Goal: Information Seeking & Learning: Find specific fact

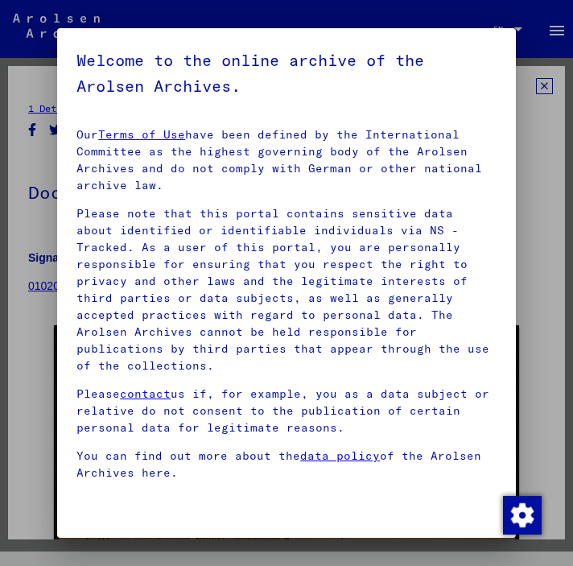
scroll to position [233, 0]
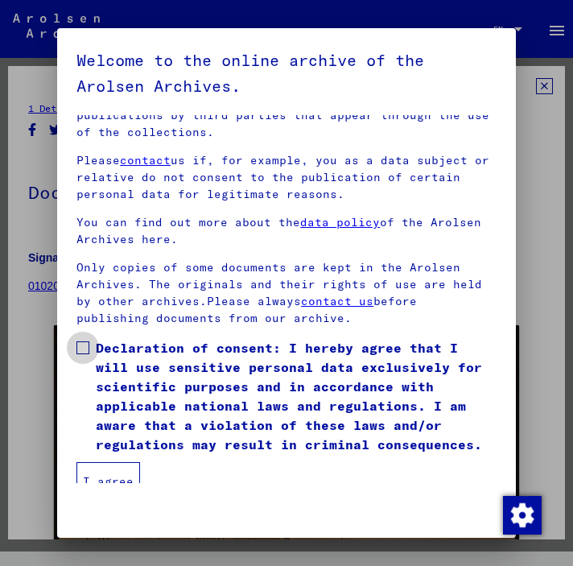
click at [86, 341] on span at bounding box center [82, 347] width 13 height 13
click at [110, 462] on button "I agree" at bounding box center [108, 481] width 64 height 39
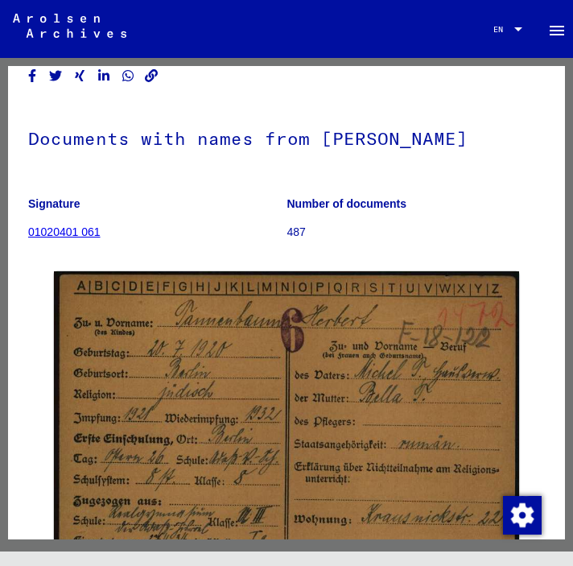
scroll to position [0, 0]
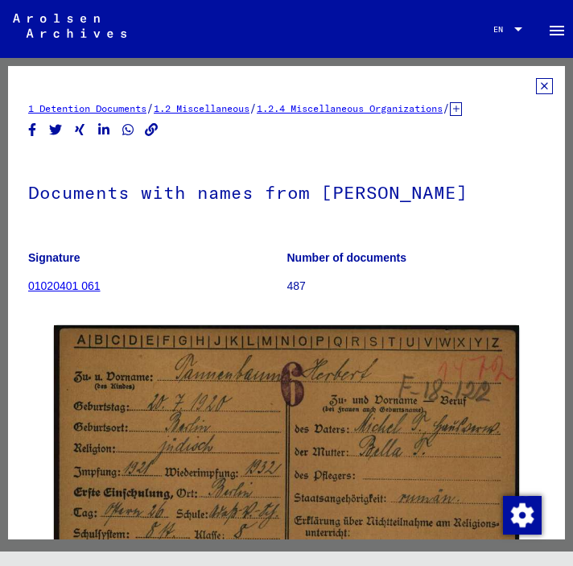
click at [536, 90] on icon at bounding box center [544, 86] width 17 height 16
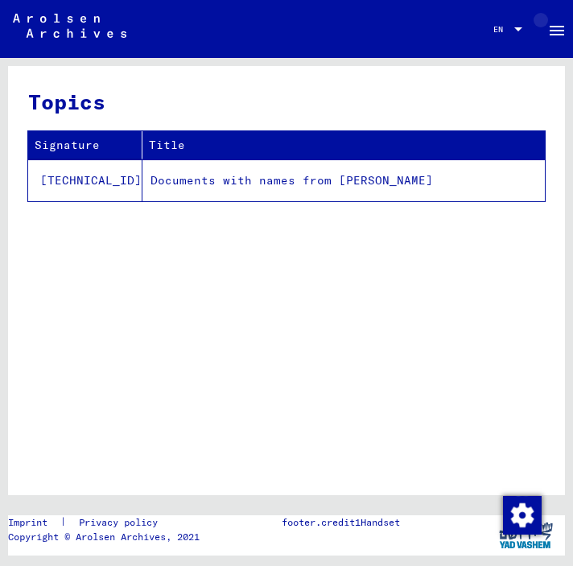
click at [561, 31] on mat-icon "menu" at bounding box center [556, 30] width 19 height 19
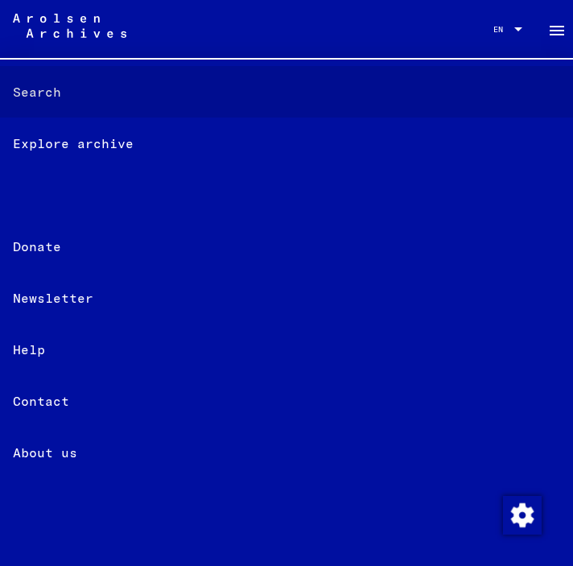
click at [47, 92] on font "Search" at bounding box center [37, 91] width 48 height 19
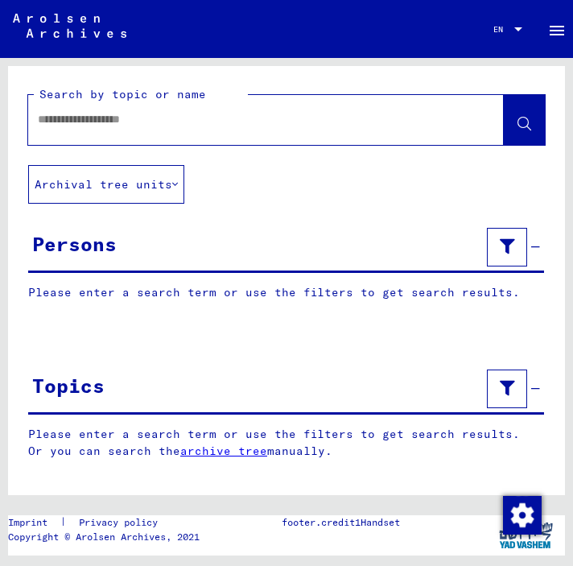
click at [104, 129] on div at bounding box center [246, 119] width 437 height 36
click at [121, 118] on input "text" at bounding box center [251, 119] width 427 height 17
click at [524, 122] on icon at bounding box center [525, 125] width 14 height 14
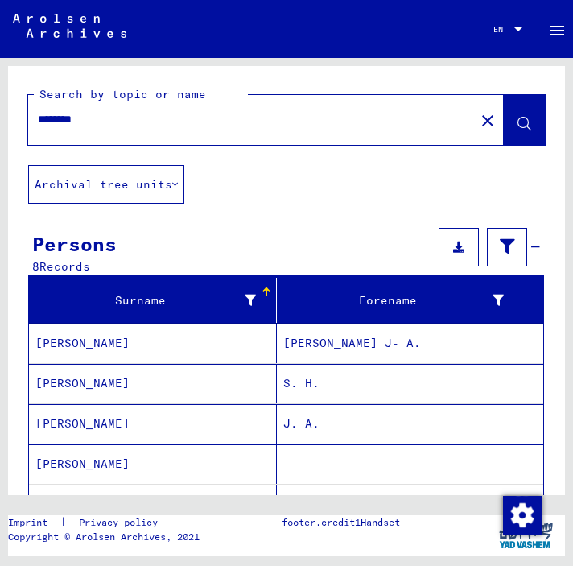
click at [394, 120] on input "********" at bounding box center [251, 119] width 427 height 17
type input "*"
type input "**********"
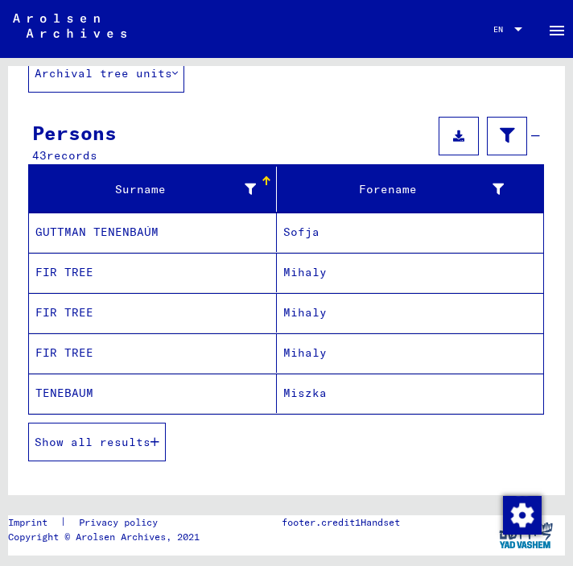
scroll to position [112, 0]
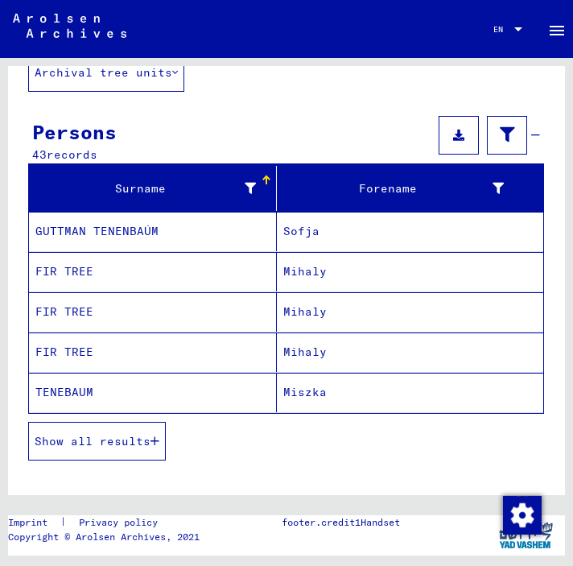
click at [68, 262] on mat-cell "FIR TREE" at bounding box center [153, 271] width 248 height 39
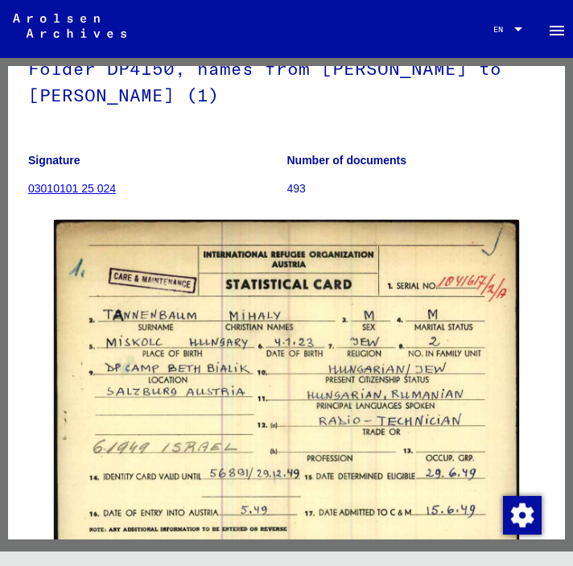
scroll to position [138, 0]
